Goal: Task Accomplishment & Management: Complete application form

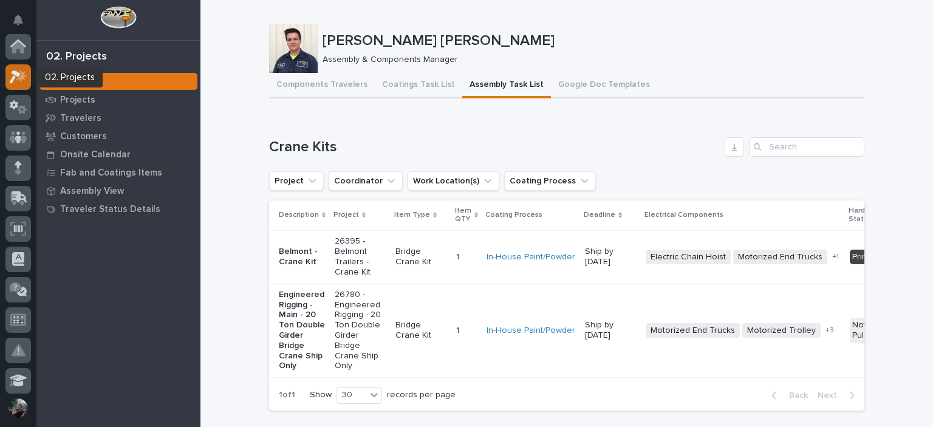
click at [13, 79] on icon at bounding box center [15, 76] width 11 height 13
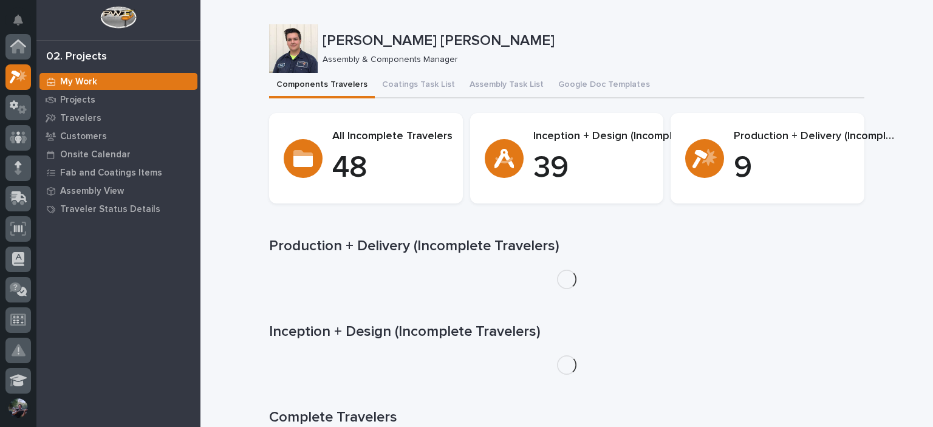
scroll to position [30, 0]
click at [492, 87] on button "Assembly Task List" at bounding box center [506, 86] width 89 height 26
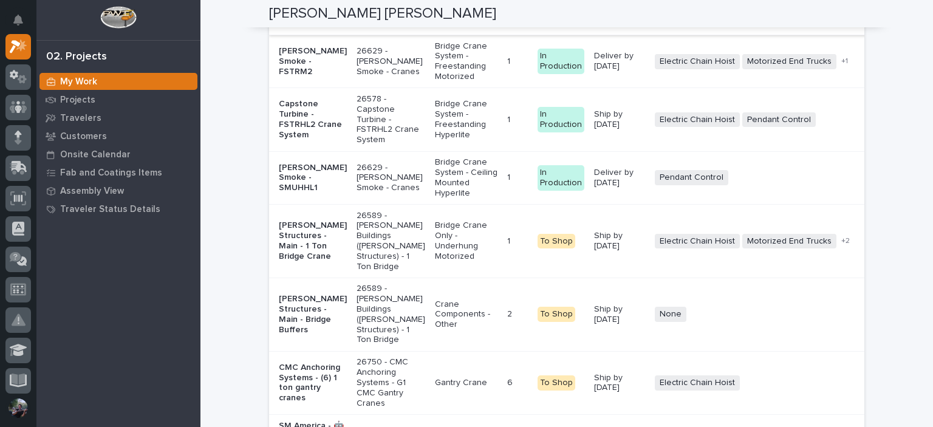
scroll to position [2429, 0]
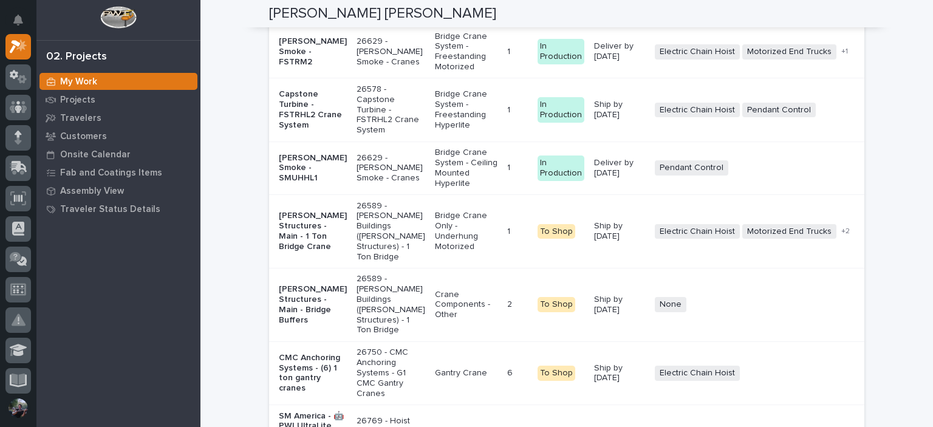
click at [324, 183] on p "[PERSON_NAME] Smoke - SMUHHL1" at bounding box center [313, 168] width 68 height 30
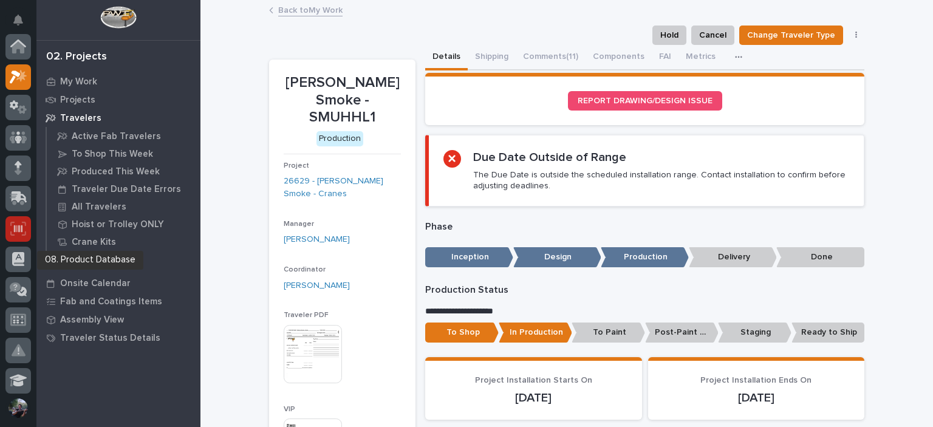
click at [19, 231] on icon at bounding box center [18, 228] width 9 height 7
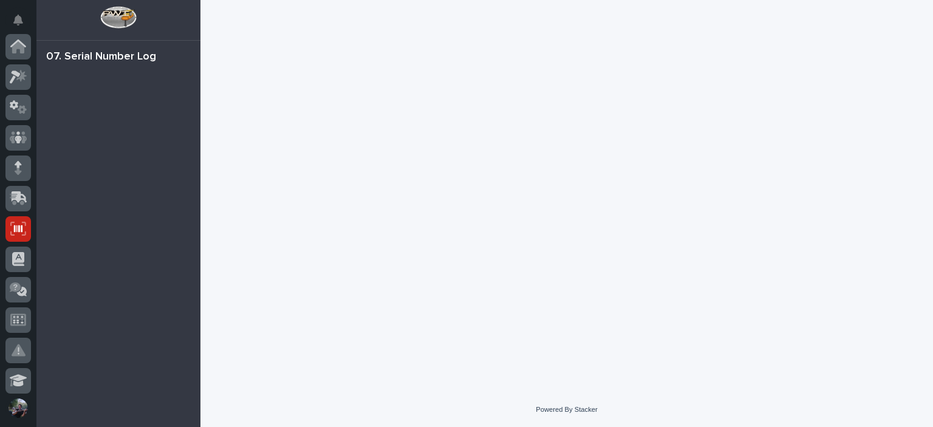
scroll to position [182, 0]
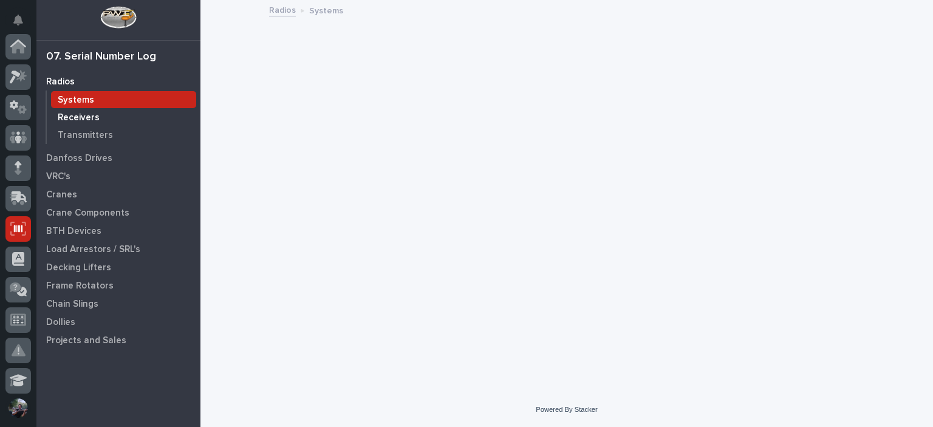
scroll to position [182, 0]
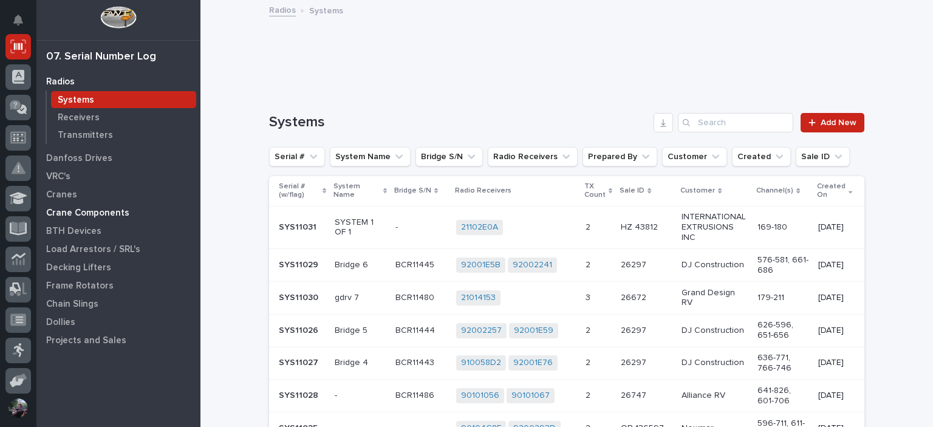
click at [77, 205] on div "Crane Components" at bounding box center [118, 212] width 158 height 17
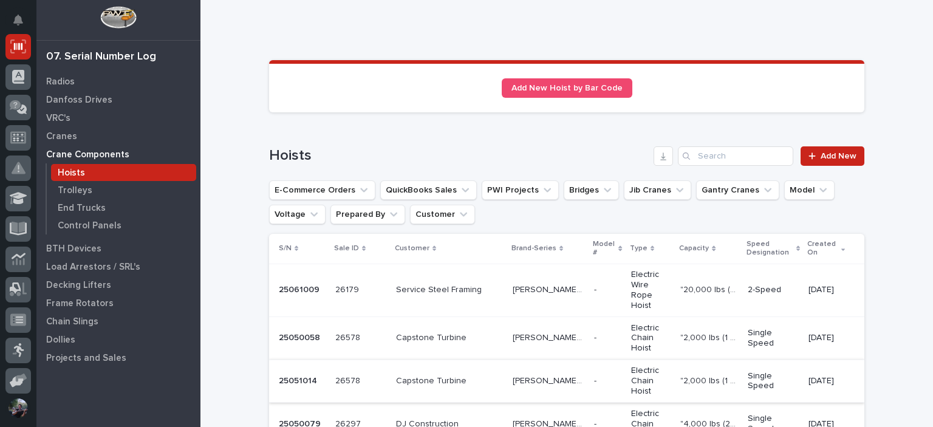
scroll to position [40, 0]
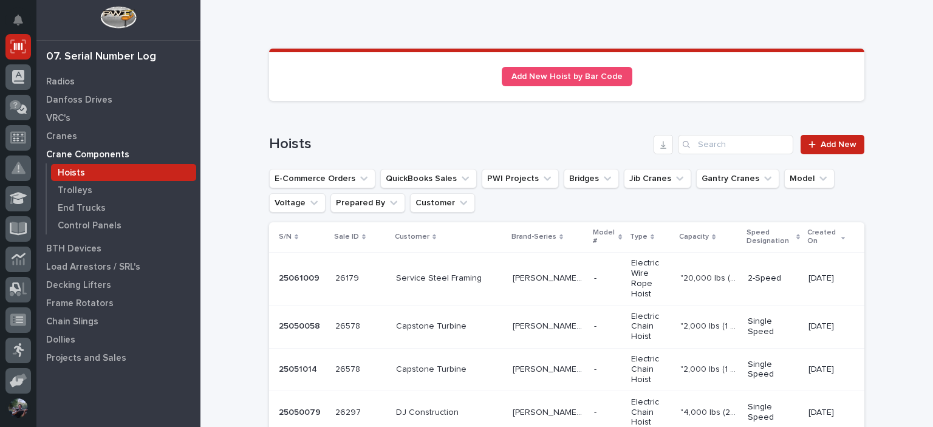
click at [426, 319] on p "Capstone Turbine" at bounding box center [432, 325] width 73 height 13
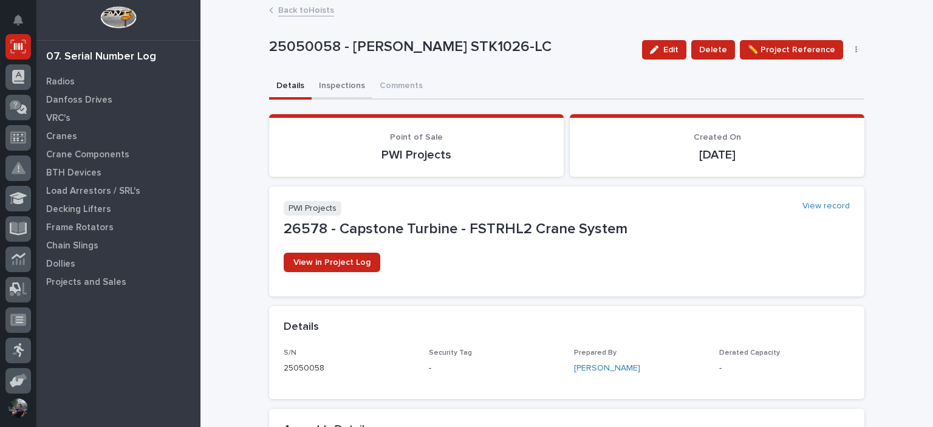
click at [352, 87] on button "Inspections" at bounding box center [341, 87] width 61 height 26
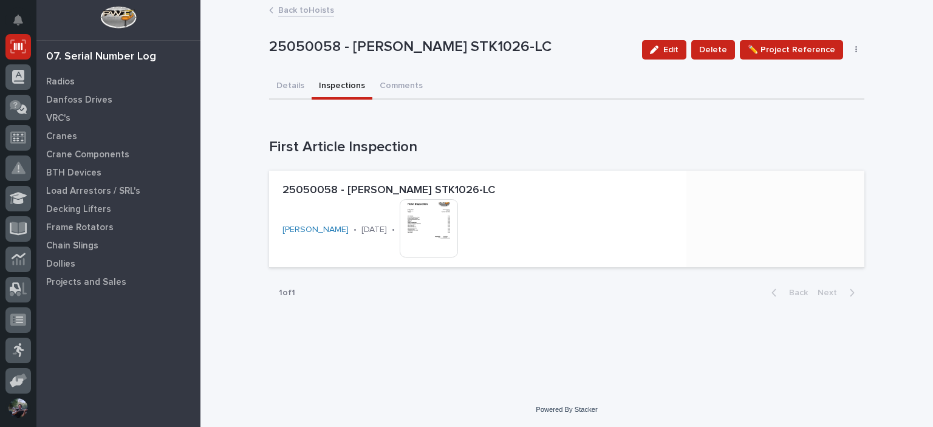
click at [421, 239] on img at bounding box center [429, 228] width 58 height 58
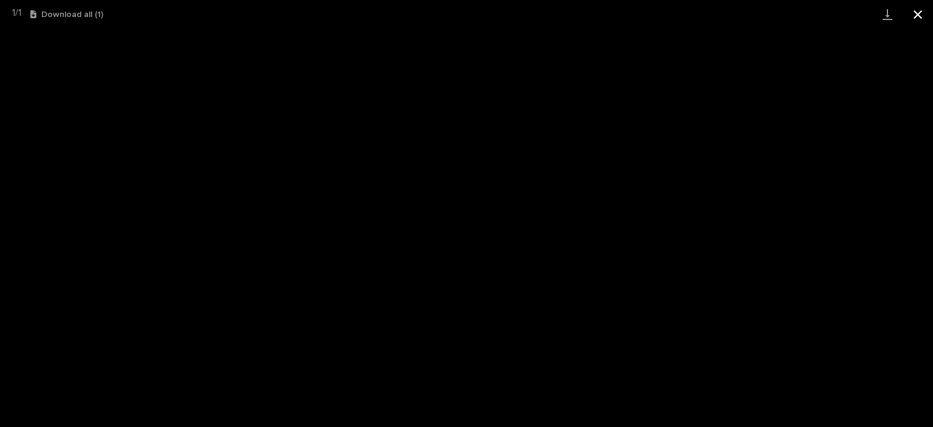
click at [918, 24] on button "Close gallery" at bounding box center [917, 14] width 30 height 29
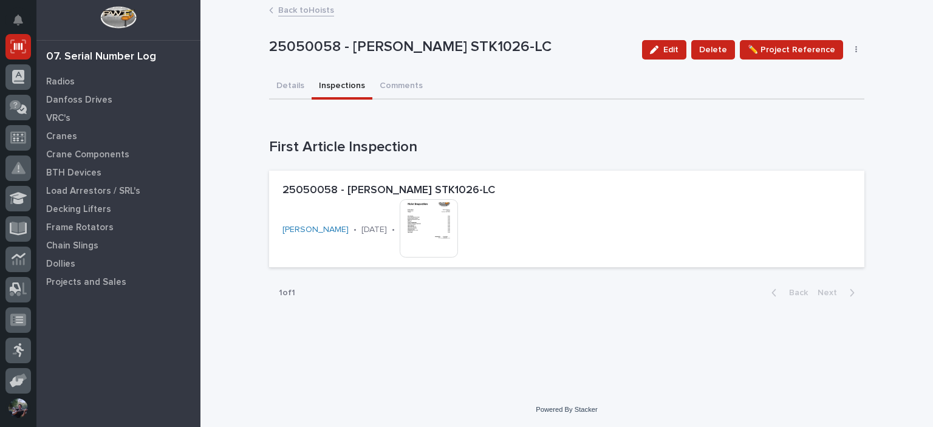
click at [299, 15] on link "Back to Hoists" at bounding box center [306, 9] width 56 height 14
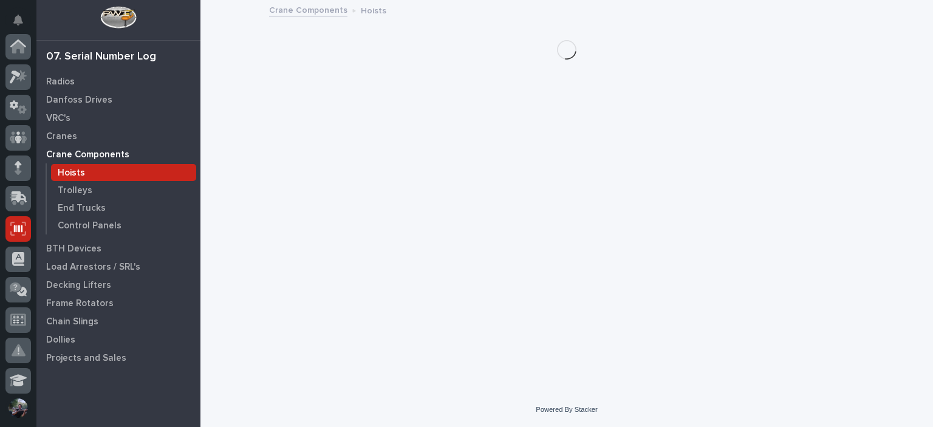
scroll to position [182, 0]
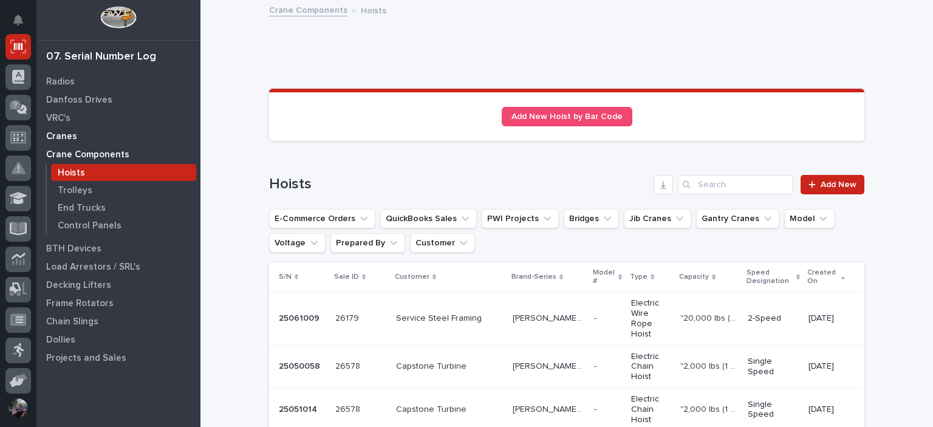
click at [66, 137] on p "Cranes" at bounding box center [61, 136] width 31 height 11
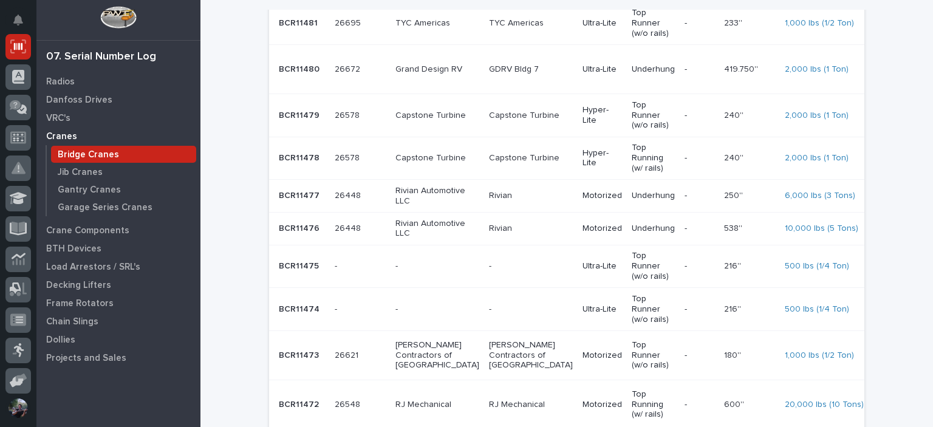
scroll to position [769, 0]
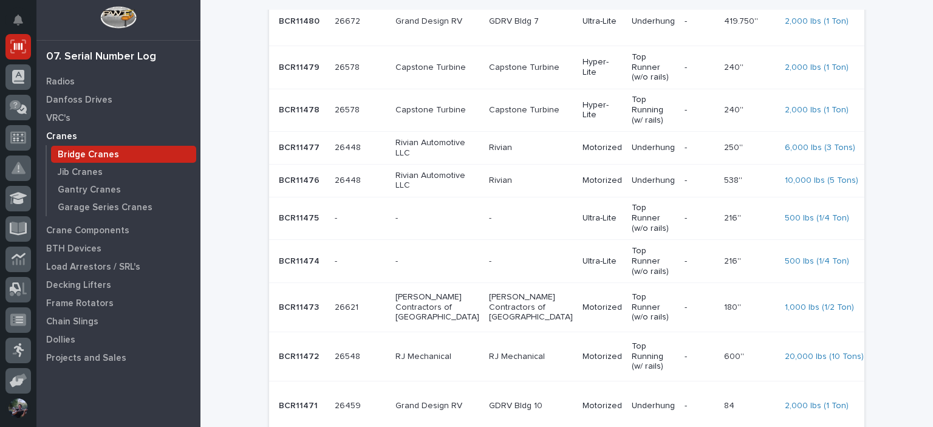
click at [413, 78] on div "Capstone Turbine" at bounding box center [437, 68] width 84 height 20
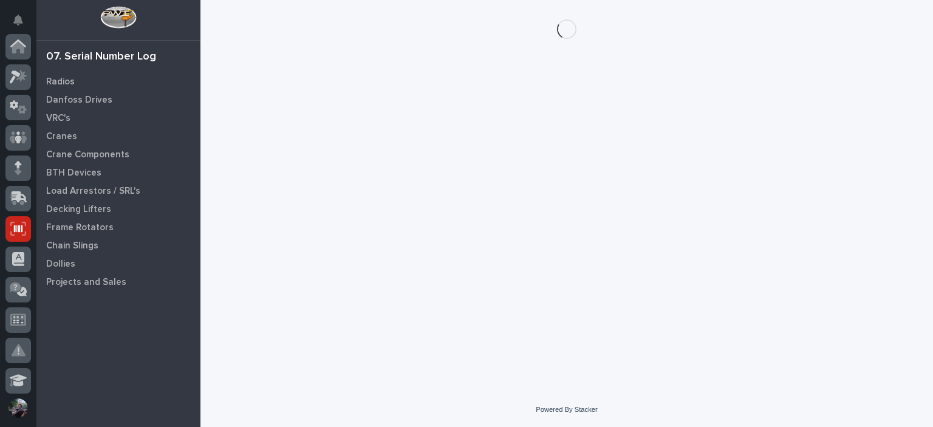
scroll to position [182, 0]
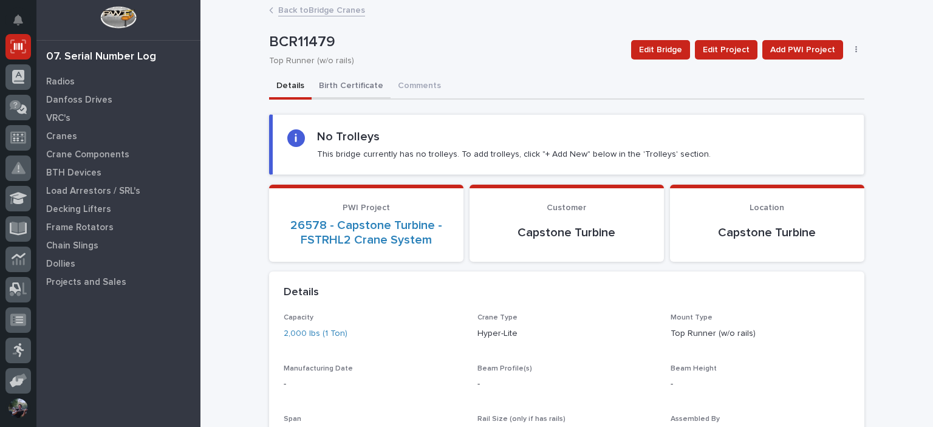
click at [333, 84] on button "Birth Certificate" at bounding box center [350, 87] width 79 height 26
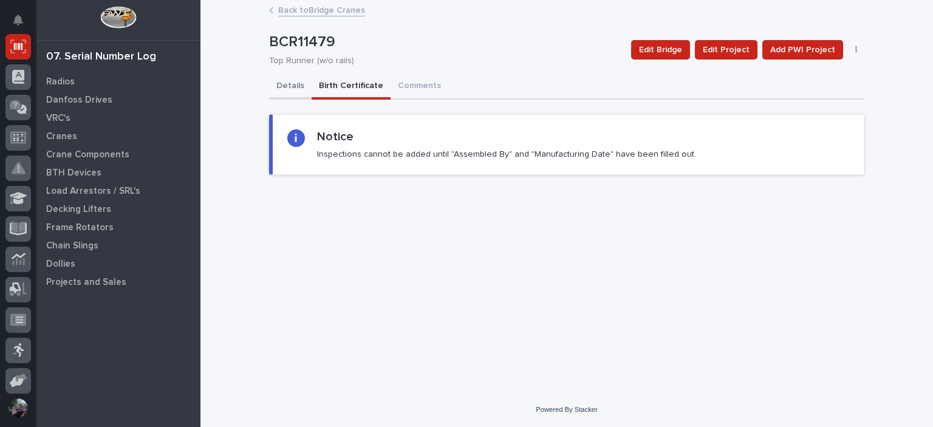
click at [297, 90] on button "Details" at bounding box center [290, 87] width 43 height 26
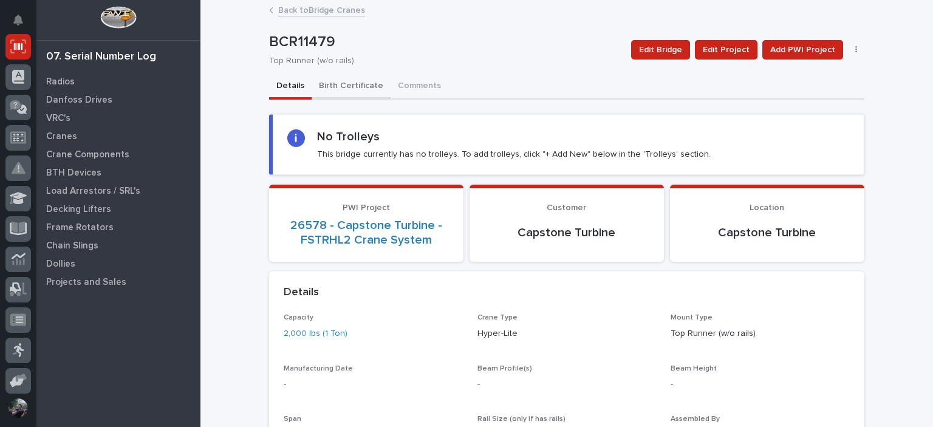
click at [339, 88] on button "Birth Certificate" at bounding box center [350, 87] width 79 height 26
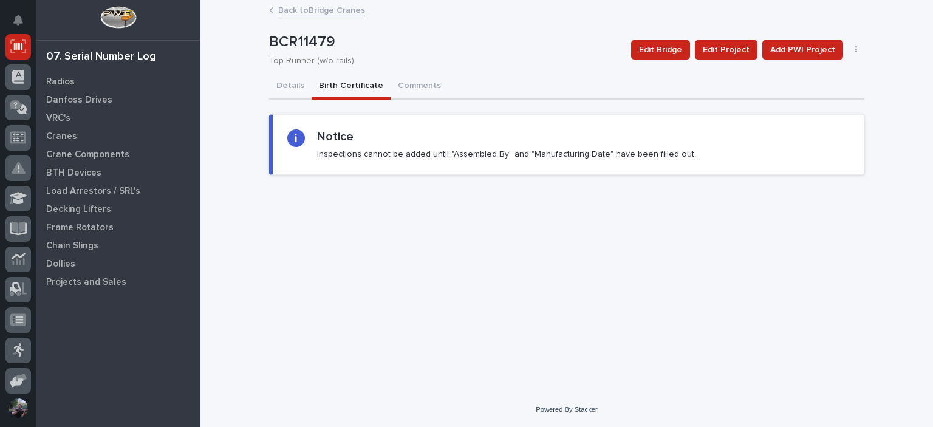
click at [287, 88] on button "Details" at bounding box center [290, 87] width 43 height 26
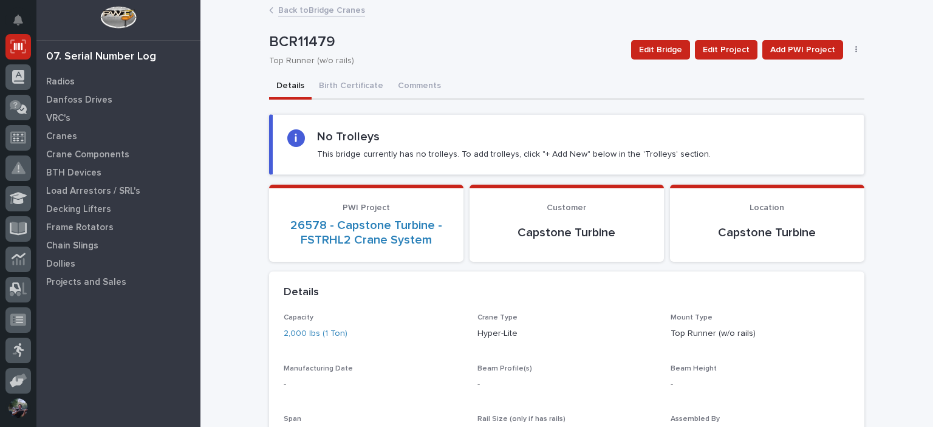
click at [311, 3] on link "Back to Bridge Cranes" at bounding box center [321, 9] width 87 height 14
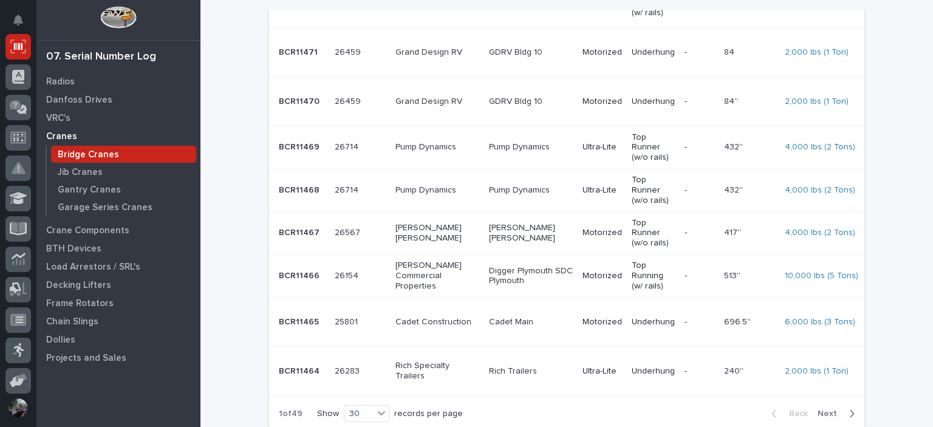
scroll to position [1133, 0]
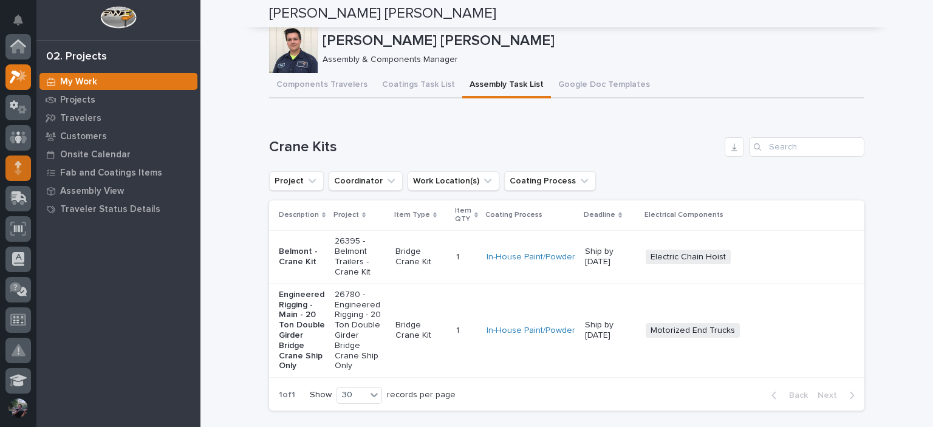
scroll to position [30, 0]
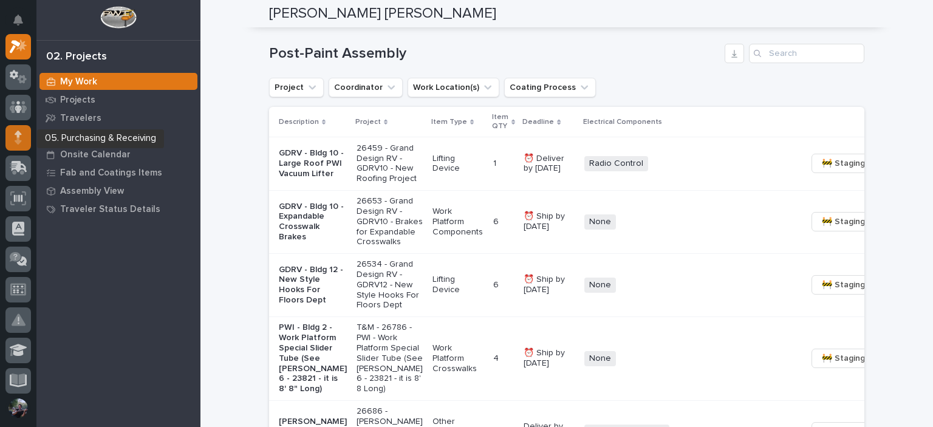
click at [13, 134] on div at bounding box center [18, 138] width 26 height 26
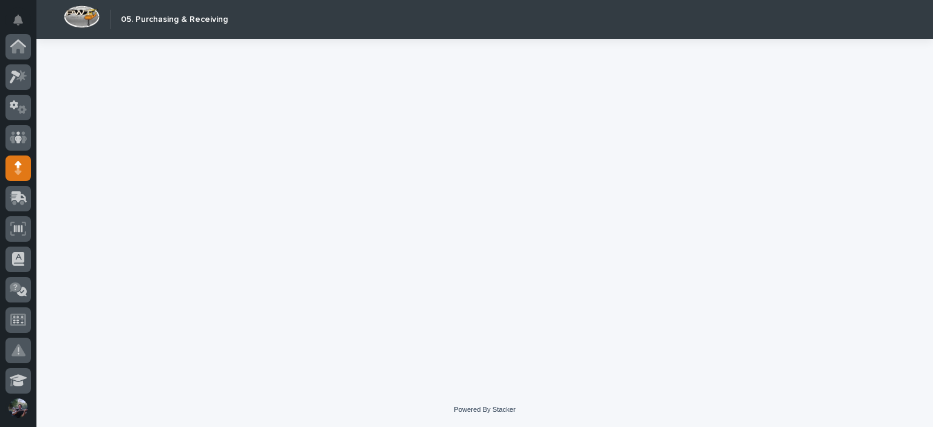
scroll to position [121, 0]
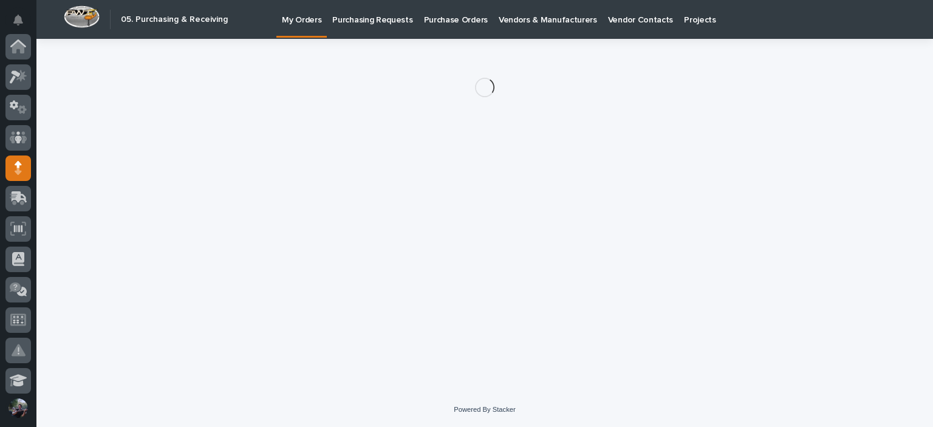
scroll to position [121, 0]
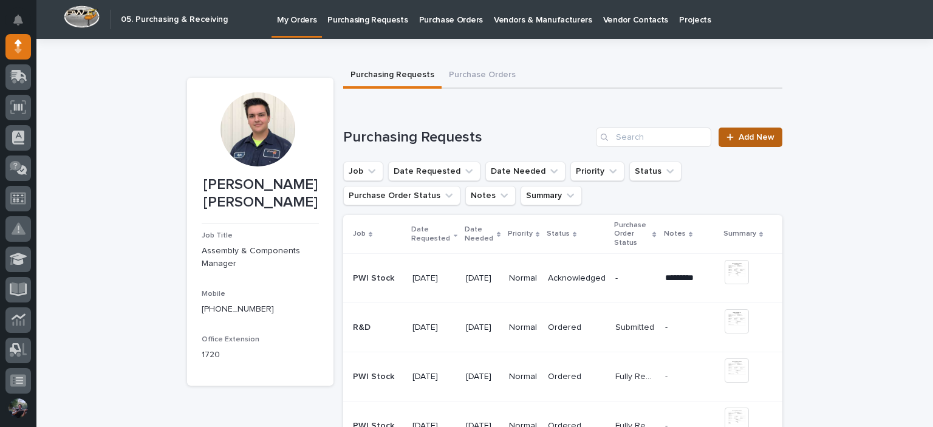
click at [755, 132] on link "Add New" at bounding box center [750, 137] width 64 height 19
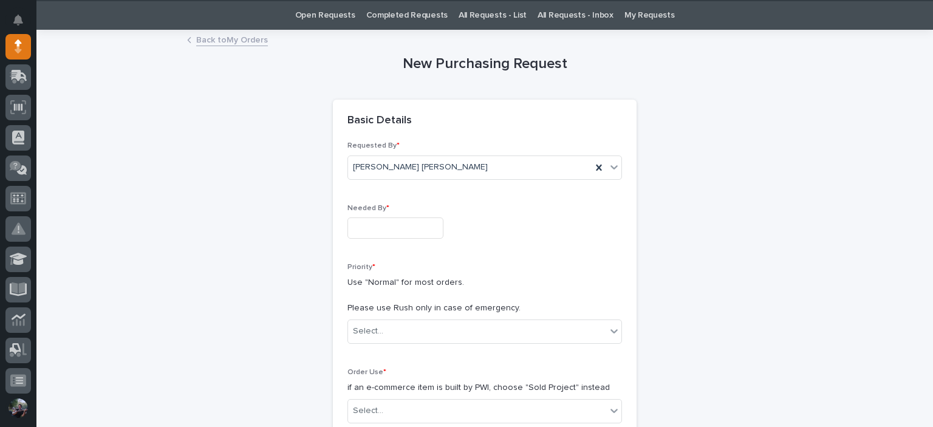
scroll to position [81, 0]
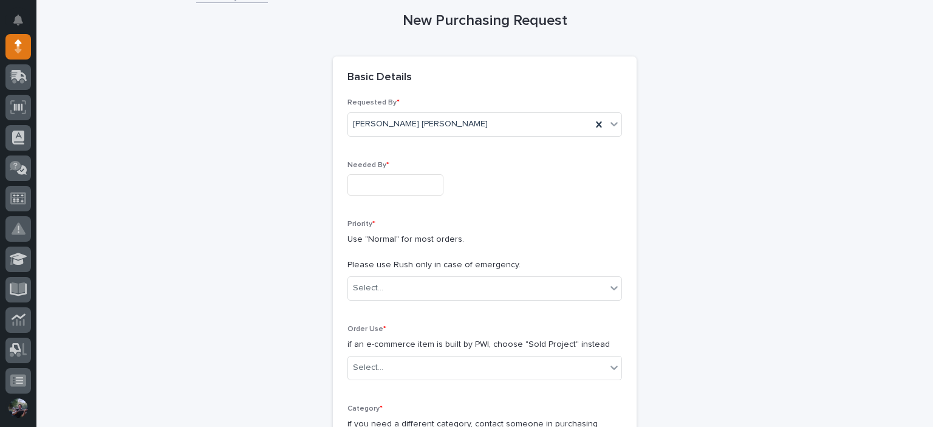
click at [392, 189] on input "text" at bounding box center [395, 184] width 96 height 21
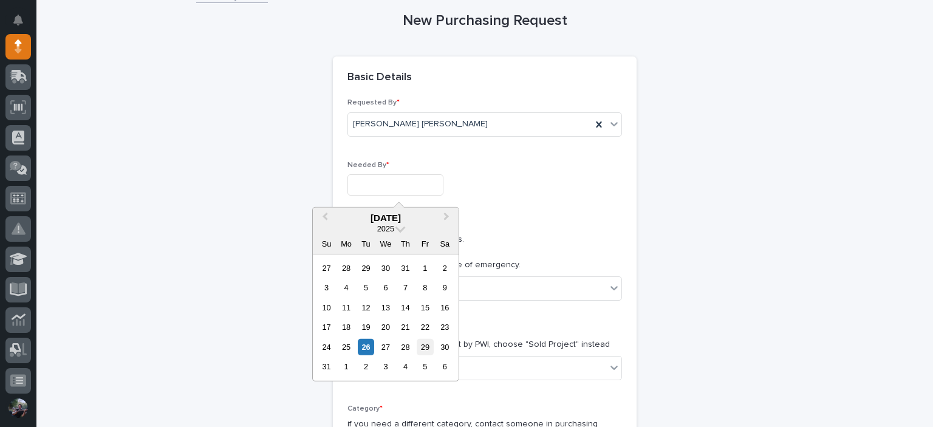
click at [421, 348] on div "29" at bounding box center [425, 347] width 16 height 16
type input "**********"
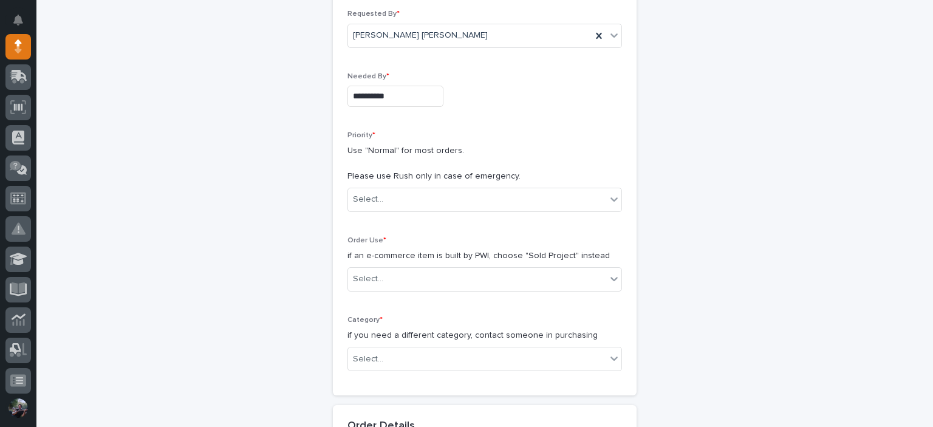
scroll to position [202, 0]
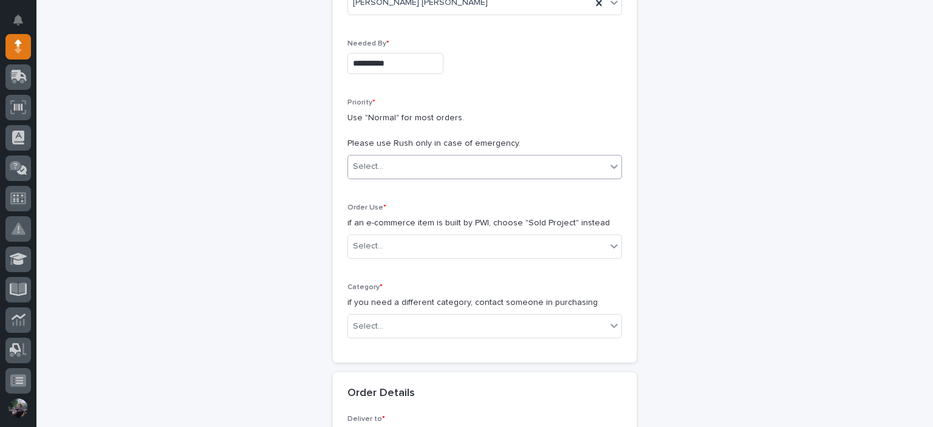
click at [391, 174] on div "Select..." at bounding box center [477, 167] width 258 height 20
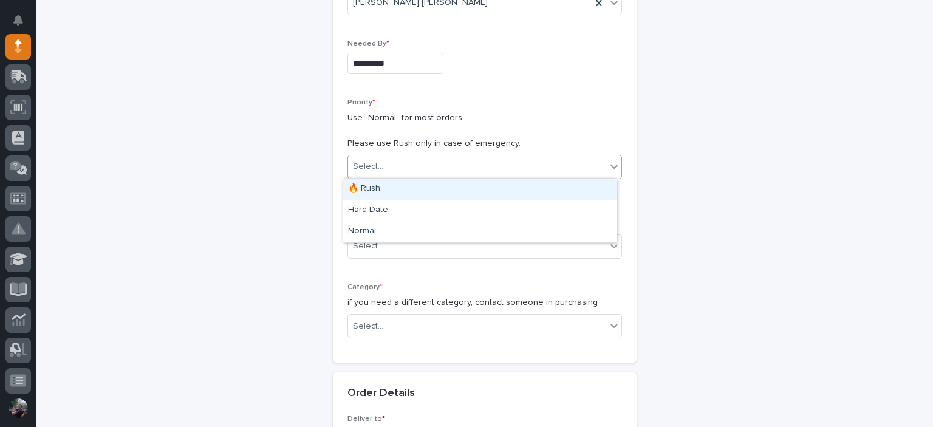
click at [406, 190] on div "🔥 Rush" at bounding box center [479, 189] width 273 height 21
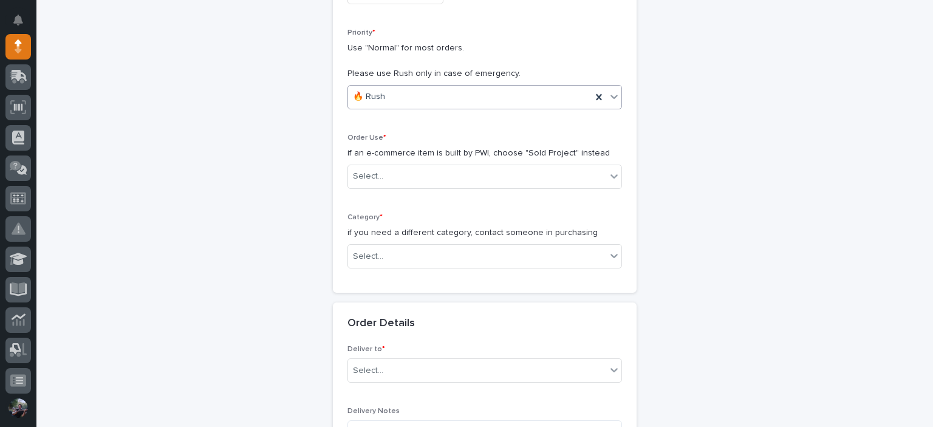
scroll to position [283, 0]
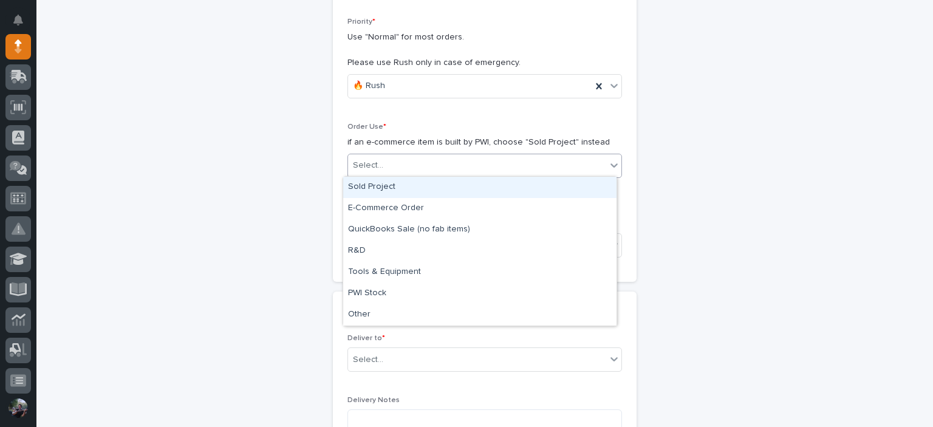
click at [416, 164] on div "Select..." at bounding box center [477, 165] width 258 height 20
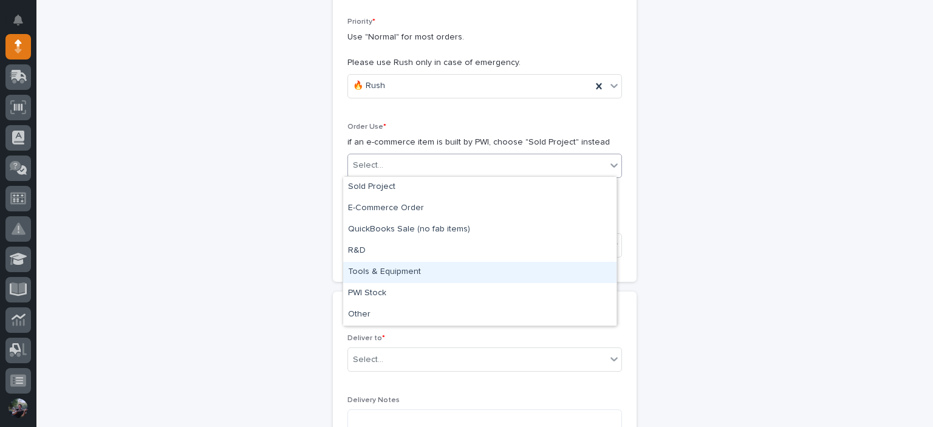
drag, startPoint x: 452, startPoint y: 287, endPoint x: 452, endPoint y: 273, distance: 14.0
click at [452, 273] on div "Tools & Equipment" at bounding box center [479, 272] width 273 height 21
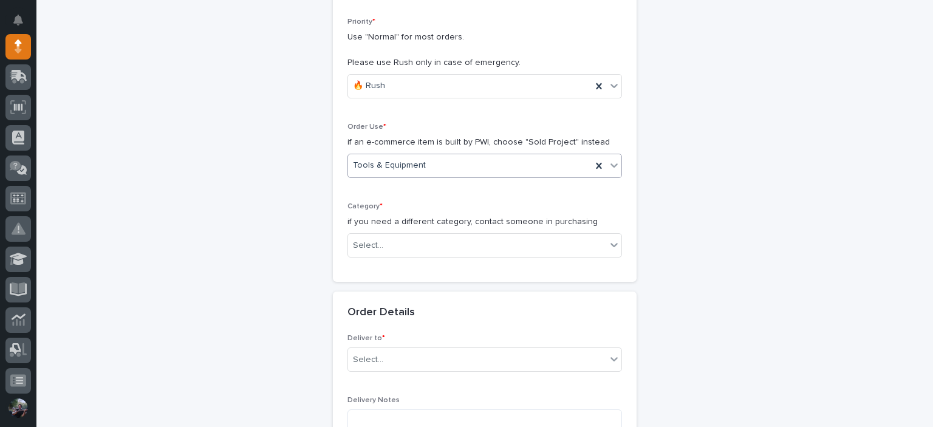
click at [449, 161] on div "Tools & Equipment" at bounding box center [469, 165] width 243 height 20
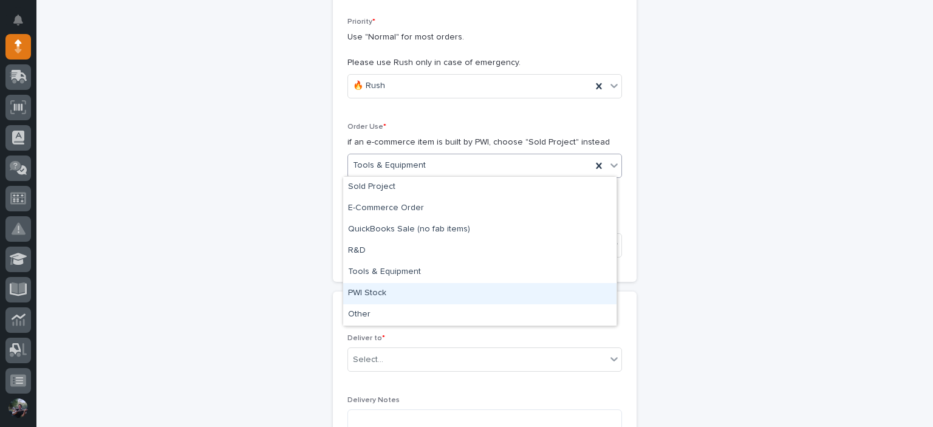
click at [432, 294] on div "PWI Stock" at bounding box center [479, 293] width 273 height 21
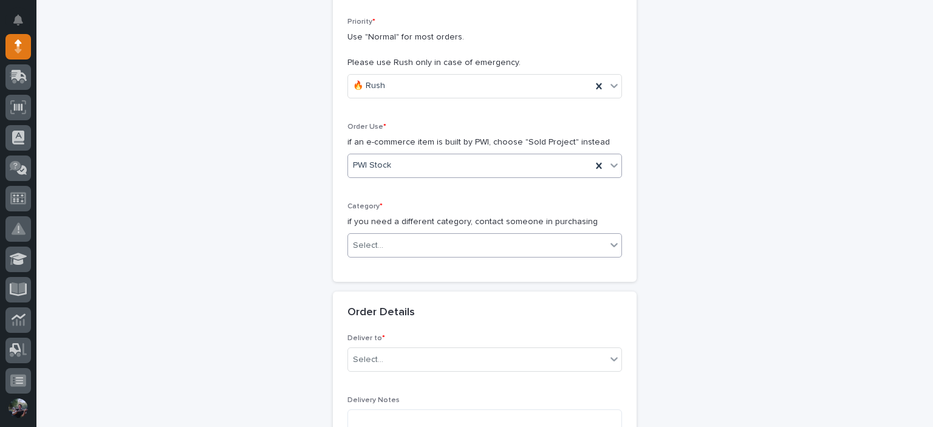
click at [412, 244] on div "Select..." at bounding box center [477, 246] width 258 height 20
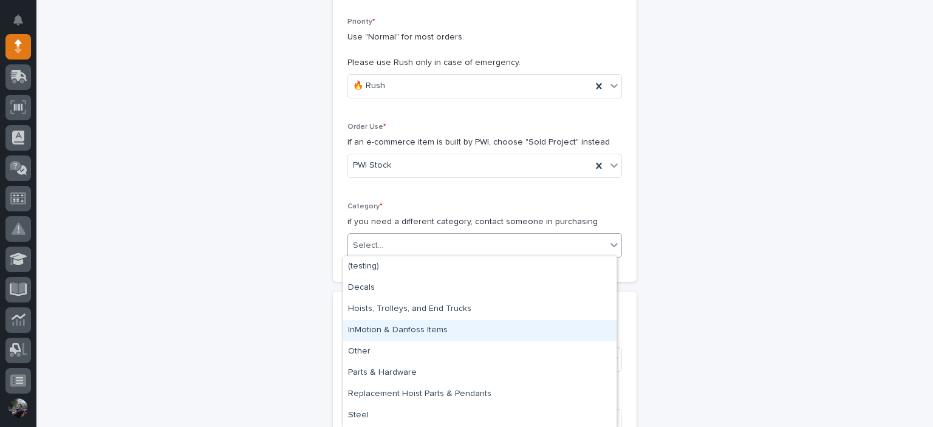
scroll to position [19, 0]
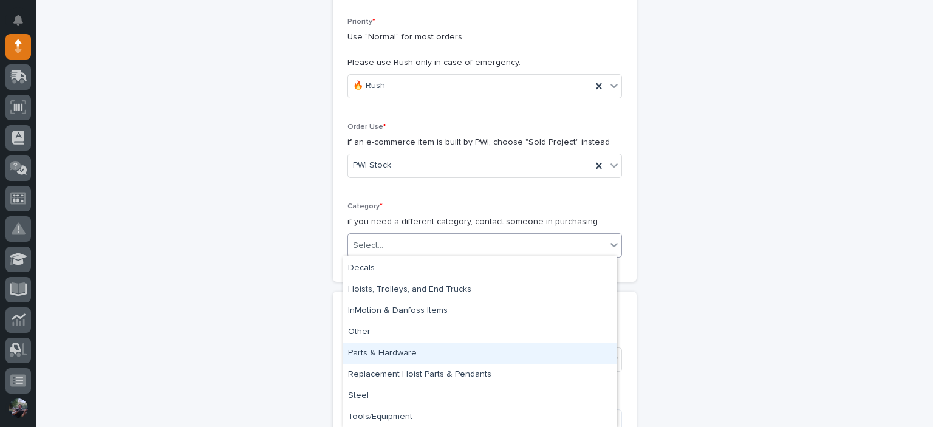
click at [424, 358] on div "Parts & Hardware" at bounding box center [479, 353] width 273 height 21
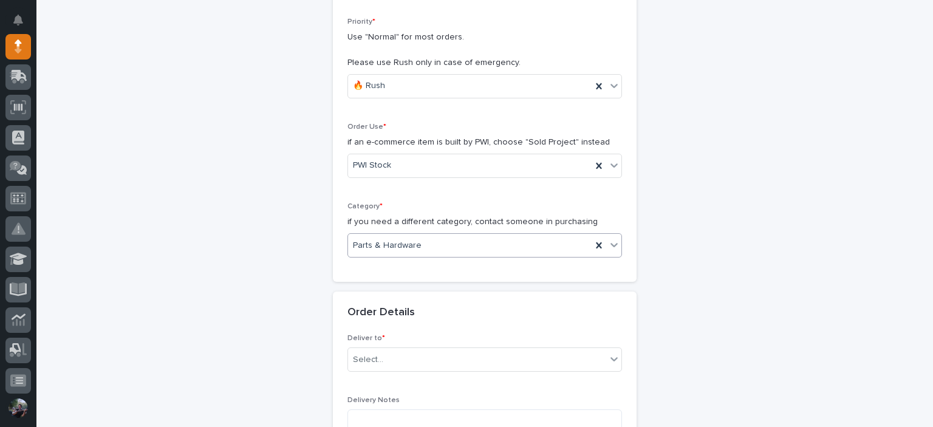
scroll to position [404, 0]
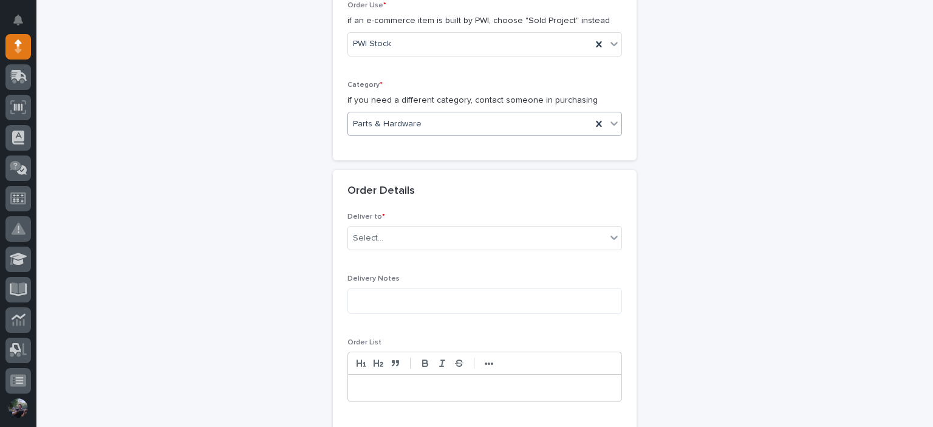
click at [393, 223] on div "Deliver to * Select..." at bounding box center [484, 236] width 274 height 47
click at [395, 235] on div "Select..." at bounding box center [477, 238] width 258 height 20
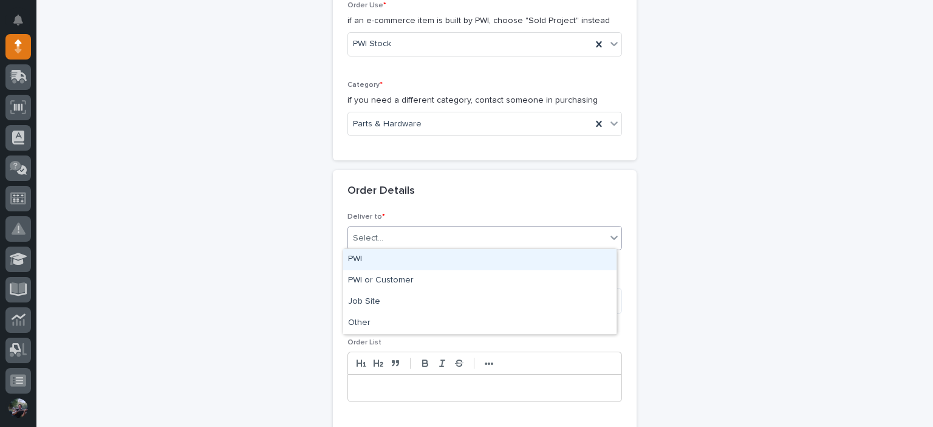
click at [409, 253] on div "PWI" at bounding box center [479, 259] width 273 height 21
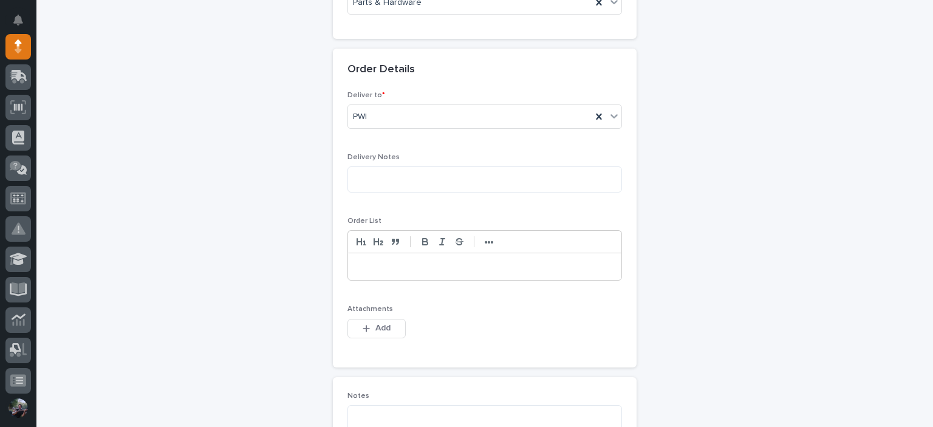
scroll to position [538, 0]
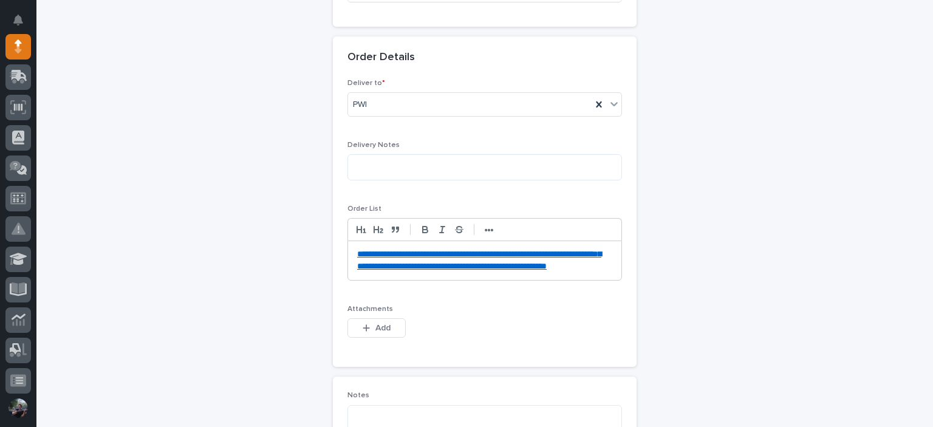
click at [457, 273] on p "**********" at bounding box center [484, 260] width 255 height 24
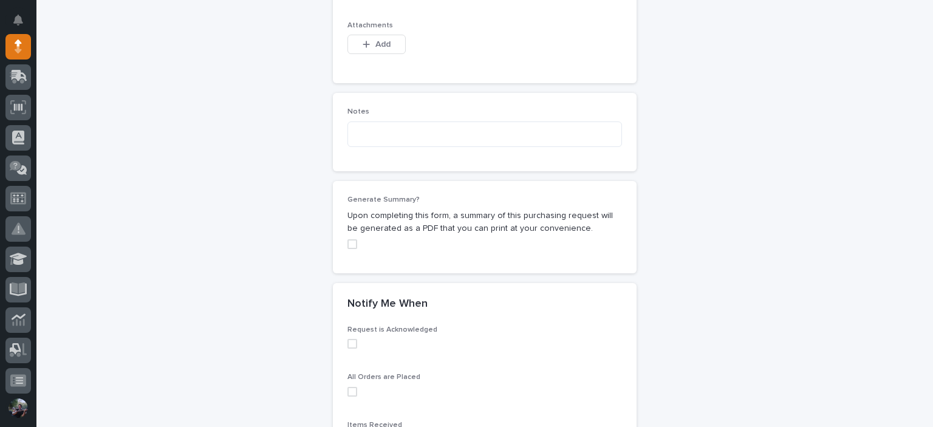
scroll to position [902, 0]
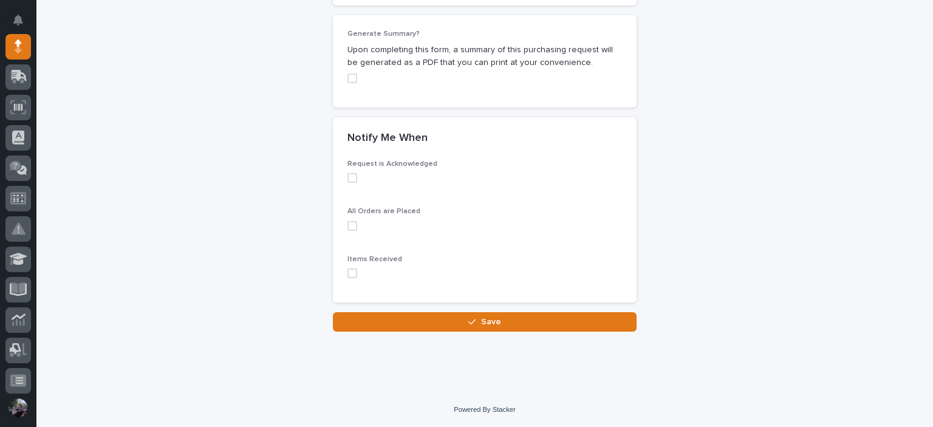
scroll to position [714, 0]
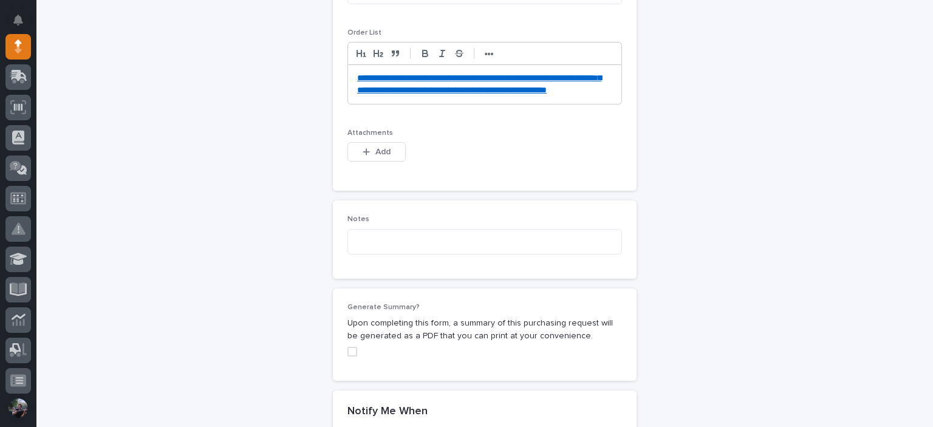
click at [438, 97] on p "**********" at bounding box center [484, 84] width 255 height 24
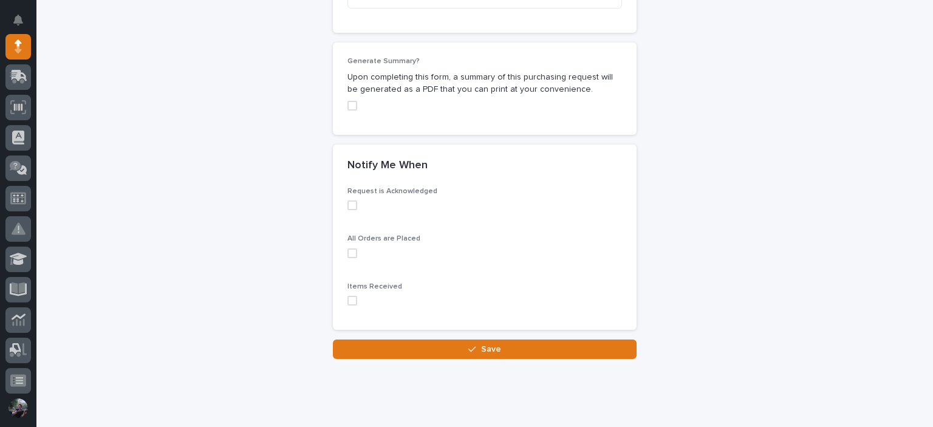
scroll to position [997, 0]
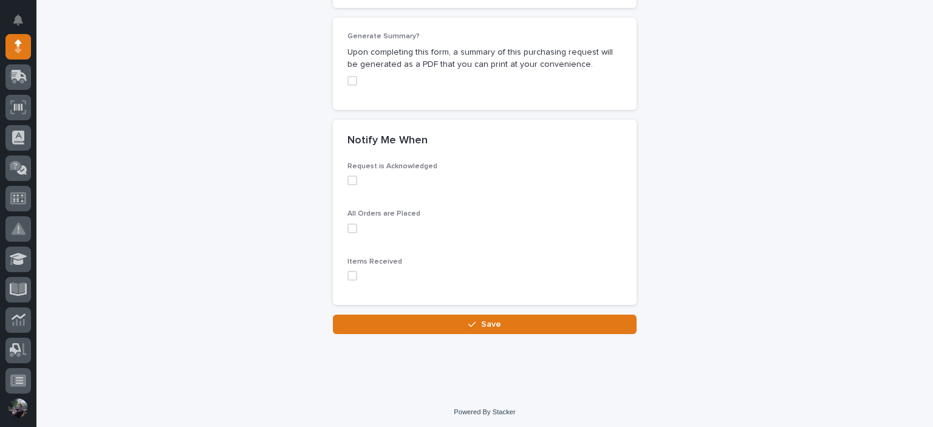
click at [352, 274] on span at bounding box center [352, 276] width 10 height 10
click at [347, 175] on span at bounding box center [352, 180] width 10 height 10
click at [352, 230] on span at bounding box center [352, 228] width 10 height 10
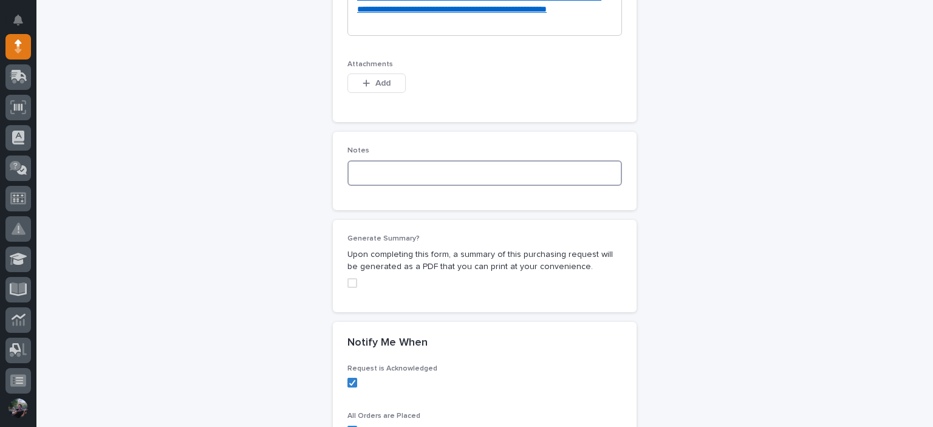
click at [396, 166] on textarea at bounding box center [484, 173] width 274 height 26
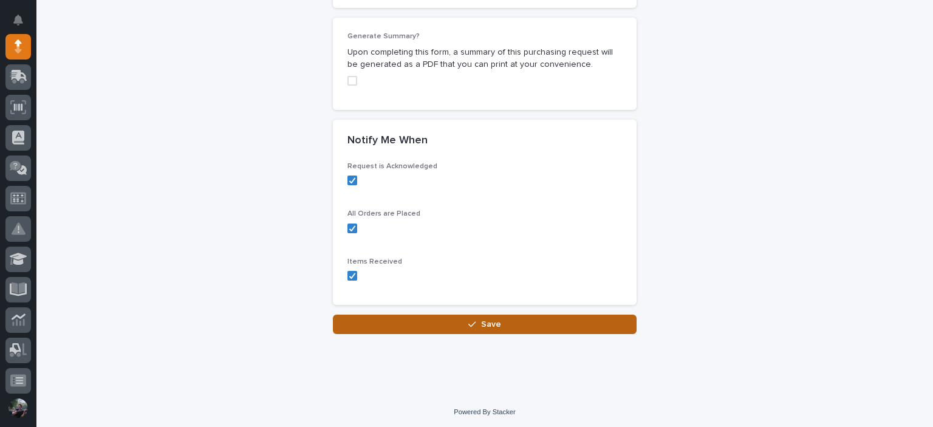
type textarea "**********"
click at [481, 319] on span "Save" at bounding box center [491, 324] width 20 height 11
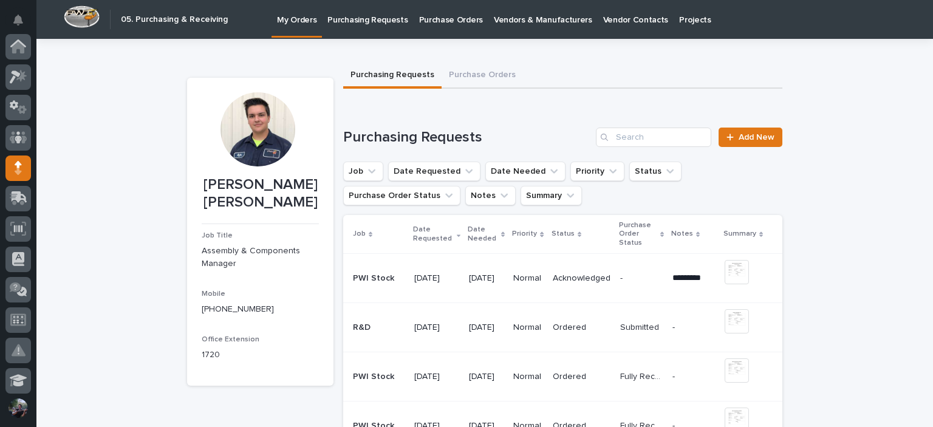
scroll to position [121, 0]
